Goal: Task Accomplishment & Management: Use online tool/utility

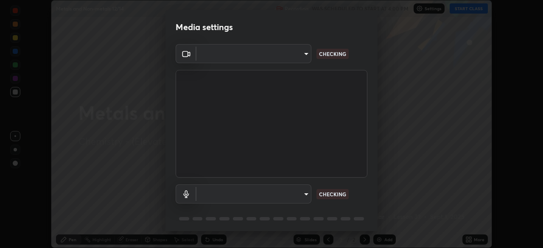
scroll to position [248, 543]
click at [296, 197] on body "Erase all Metals and Non-metals 12/14 Recording WAS SCHEDULED TO START AT 4:00 …" at bounding box center [271, 124] width 543 height 248
type input "a2c9e0304fea7a197325265949ed38064ec23766b16e4a4df4757bcf8ee53c87"
type input "default"
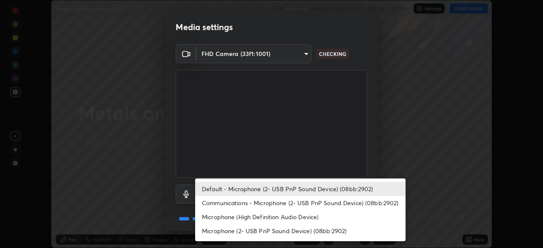
click at [273, 189] on li "Default - Microphone (2- USB PnP Sound Device) (08bb:2902)" at bounding box center [300, 189] width 210 height 14
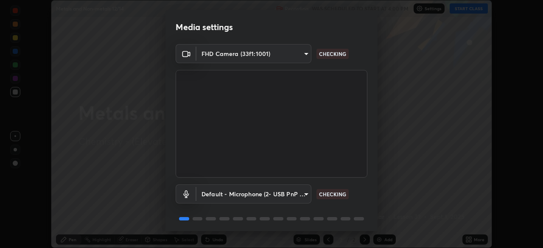
scroll to position [30, 0]
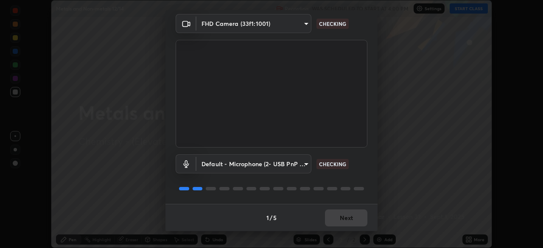
click at [349, 222] on div "1 / 5 Next" at bounding box center [272, 217] width 212 height 27
click at [348, 217] on div "1 / 5 Next" at bounding box center [272, 217] width 212 height 27
click at [353, 217] on div "1 / 5 Next" at bounding box center [272, 217] width 212 height 27
click at [356, 219] on div "1 / 5 Next" at bounding box center [272, 217] width 212 height 27
click at [359, 220] on div "1 / 5 Next" at bounding box center [272, 217] width 212 height 27
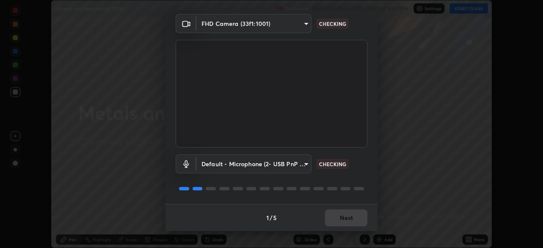
click at [356, 222] on div "1 / 5 Next" at bounding box center [272, 217] width 212 height 27
click at [355, 220] on div "1 / 5 Next" at bounding box center [272, 217] width 212 height 27
click at [356, 222] on div "1 / 5 Next" at bounding box center [272, 217] width 212 height 27
click at [354, 222] on div "1 / 5 Next" at bounding box center [272, 217] width 212 height 27
click at [353, 221] on div "1 / 5 Next" at bounding box center [272, 217] width 212 height 27
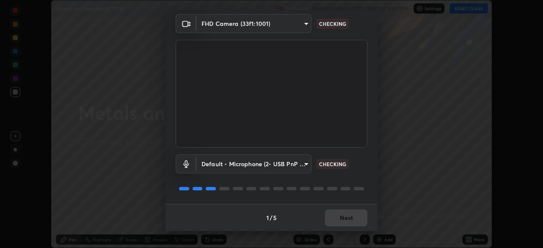
click at [353, 219] on div "1 / 5 Next" at bounding box center [272, 217] width 212 height 27
click at [356, 219] on div "1 / 5 Next" at bounding box center [272, 217] width 212 height 27
click at [356, 220] on div "1 / 5 Next" at bounding box center [272, 217] width 212 height 27
click at [357, 220] on div "1 / 5 Next" at bounding box center [272, 217] width 212 height 27
click at [358, 220] on div "1 / 5 Next" at bounding box center [272, 217] width 212 height 27
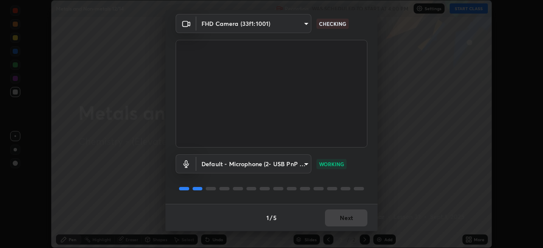
click at [359, 220] on div "1 / 5 Next" at bounding box center [272, 217] width 212 height 27
click at [360, 220] on div "1 / 5 Next" at bounding box center [272, 217] width 212 height 27
click at [359, 220] on div "1 / 5 Next" at bounding box center [272, 217] width 212 height 27
click at [360, 222] on div "1 / 5 Next" at bounding box center [272, 217] width 212 height 27
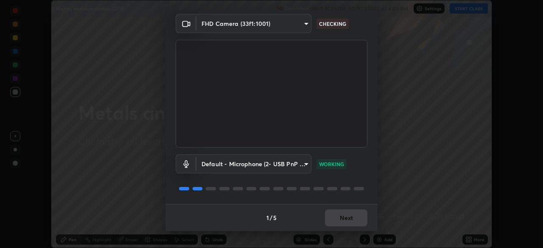
click at [359, 221] on div "1 / 5 Next" at bounding box center [272, 217] width 212 height 27
click at [359, 219] on div "1 / 5 Next" at bounding box center [272, 217] width 212 height 27
click at [359, 219] on button "Next" at bounding box center [346, 218] width 42 height 17
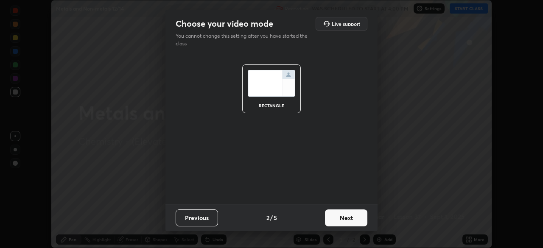
scroll to position [0, 0]
click at [357, 220] on button "Next" at bounding box center [346, 218] width 42 height 17
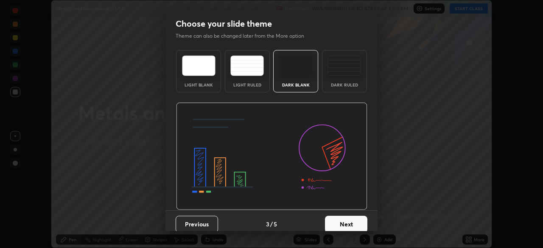
click at [361, 220] on button "Next" at bounding box center [346, 224] width 42 height 17
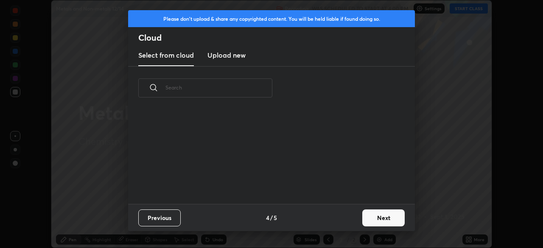
click at [364, 219] on button "Next" at bounding box center [383, 218] width 42 height 17
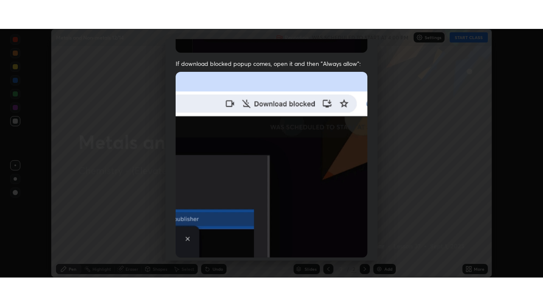
scroll to position [203, 0]
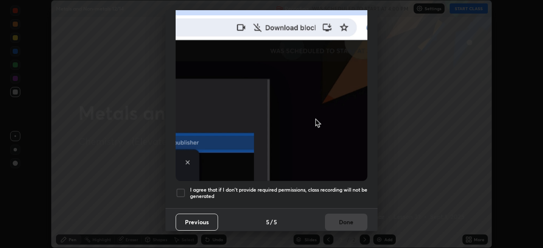
click at [182, 191] on div at bounding box center [181, 193] width 10 height 10
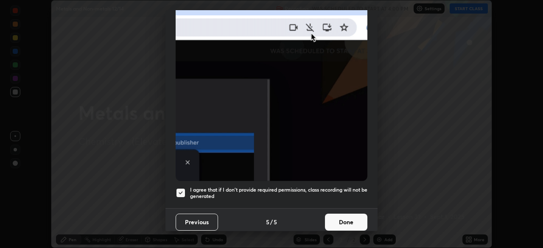
click at [334, 217] on button "Done" at bounding box center [346, 222] width 42 height 17
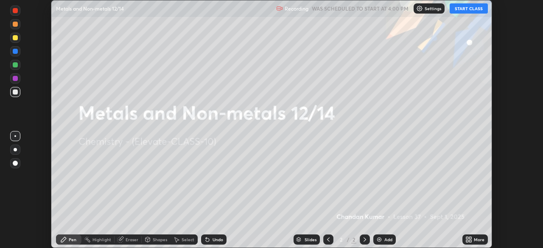
click at [468, 241] on icon at bounding box center [467, 241] width 2 height 2
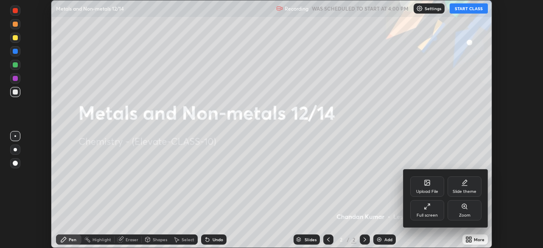
click at [427, 211] on div "Full screen" at bounding box center [427, 210] width 34 height 20
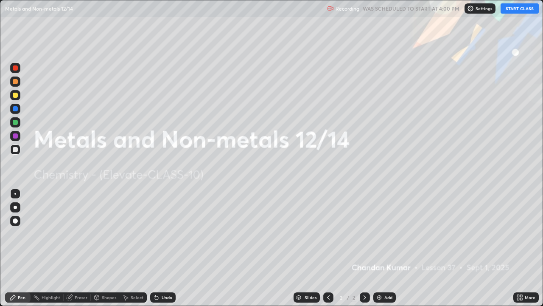
scroll to position [306, 543]
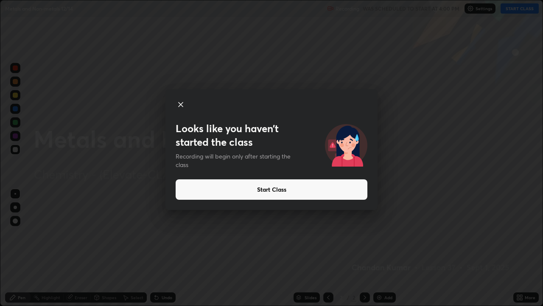
click at [307, 191] on button "Start Class" at bounding box center [272, 189] width 192 height 20
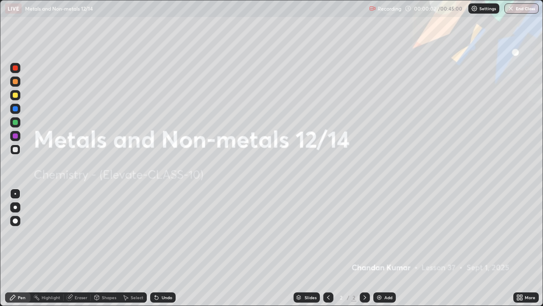
click at [388, 248] on div "Add" at bounding box center [388, 297] width 8 height 4
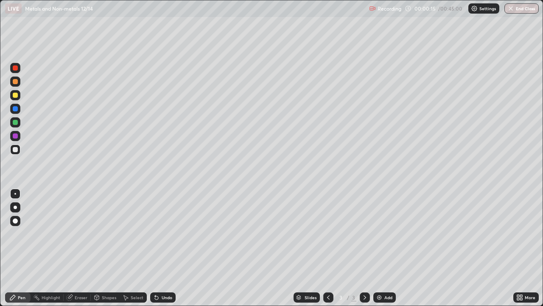
click at [77, 248] on div "Eraser" at bounding box center [81, 297] width 13 height 4
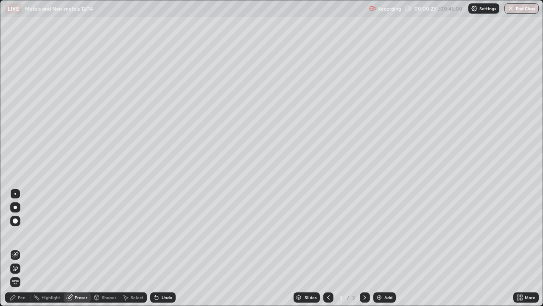
click at [24, 248] on div "Pen" at bounding box center [22, 297] width 8 height 4
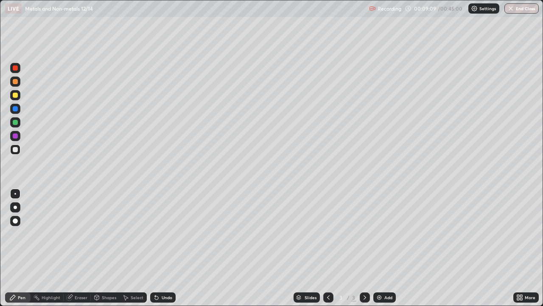
click at [386, 248] on div "Add" at bounding box center [388, 297] width 8 height 4
click at [80, 248] on div "Eraser" at bounding box center [81, 297] width 13 height 4
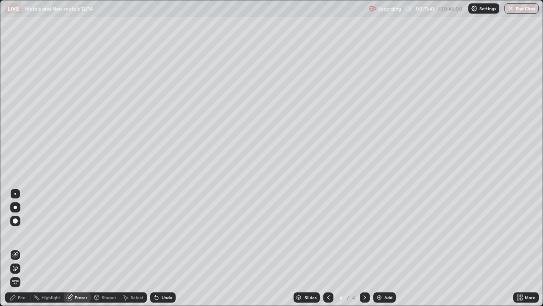
click at [23, 248] on div "Pen" at bounding box center [22, 297] width 8 height 4
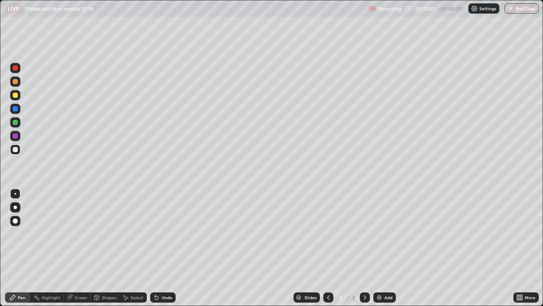
click at [79, 248] on div "Eraser" at bounding box center [81, 297] width 13 height 4
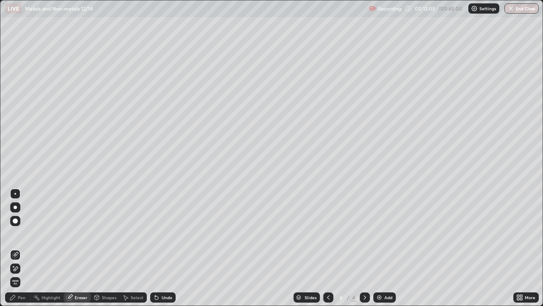
click at [20, 248] on div "Pen" at bounding box center [22, 297] width 8 height 4
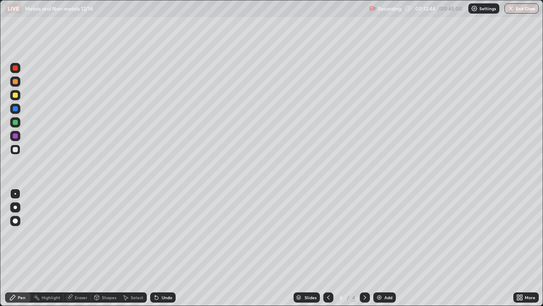
click at [80, 248] on div "Eraser" at bounding box center [81, 297] width 13 height 4
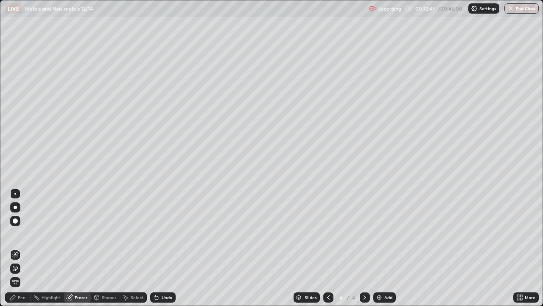
click at [21, 248] on div "Pen" at bounding box center [22, 297] width 8 height 4
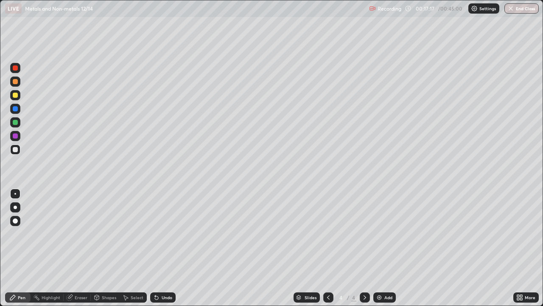
click at [78, 248] on div "Eraser" at bounding box center [81, 297] width 13 height 4
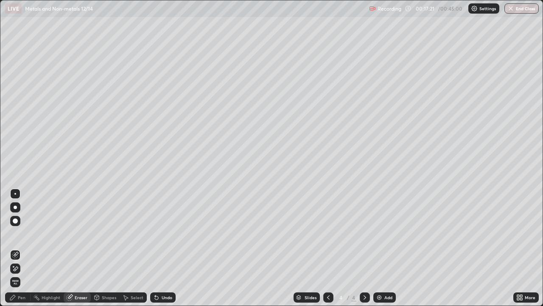
click at [22, 248] on div "Pen" at bounding box center [22, 297] width 8 height 4
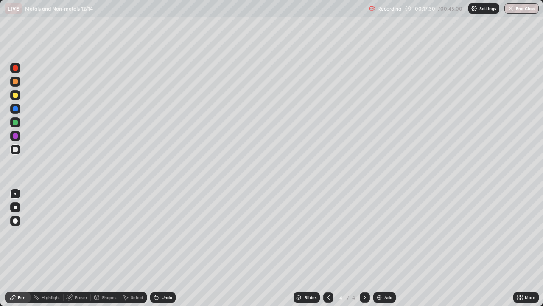
click at [81, 248] on div "Eraser" at bounding box center [81, 297] width 13 height 4
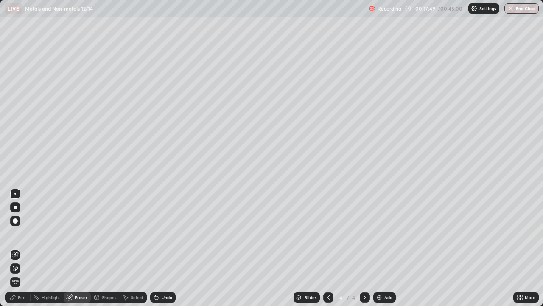
click at [381, 248] on img at bounding box center [379, 297] width 7 height 7
click at [22, 248] on div "Pen" at bounding box center [22, 297] width 8 height 4
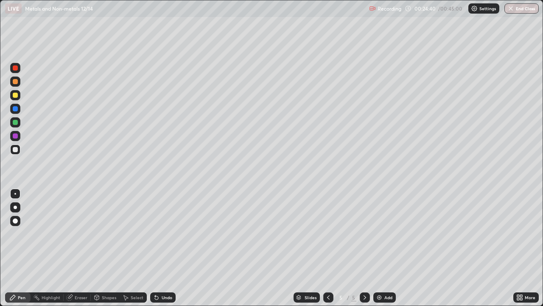
click at [383, 248] on div "Add" at bounding box center [384, 297] width 22 height 10
click at [364, 248] on icon at bounding box center [365, 297] width 3 height 4
click at [387, 248] on div "Add" at bounding box center [384, 297] width 22 height 10
click at [522, 10] on button "End Class" at bounding box center [522, 8] width 34 height 10
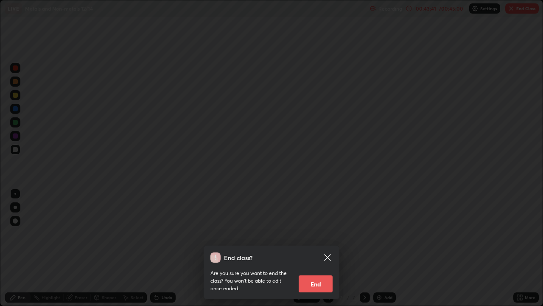
click at [317, 248] on button "End" at bounding box center [316, 283] width 34 height 17
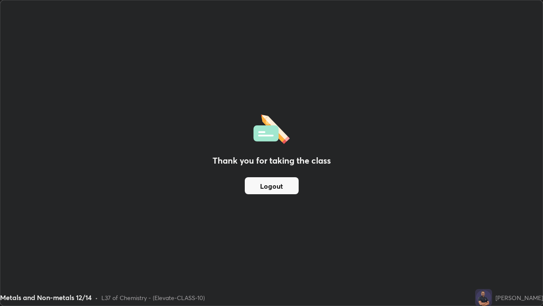
click at [288, 188] on button "Logout" at bounding box center [272, 185] width 54 height 17
